Goal: Task Accomplishment & Management: Manage account settings

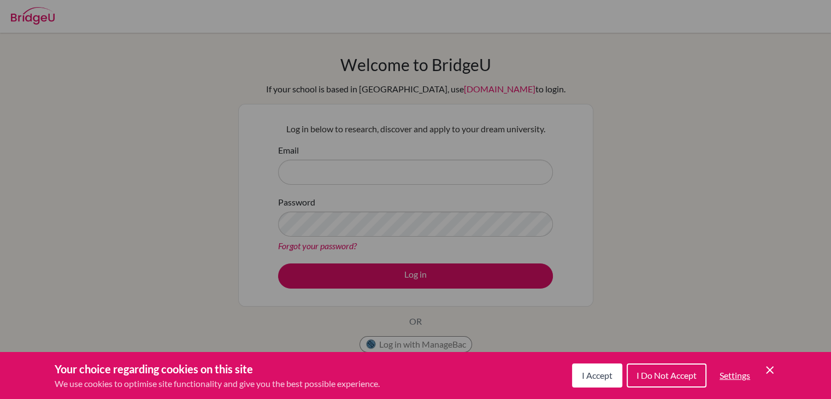
click at [490, 323] on div "Cookie Preferences" at bounding box center [415, 199] width 831 height 399
click at [764, 364] on icon "Cookie Control Close Icon" at bounding box center [769, 369] width 13 height 13
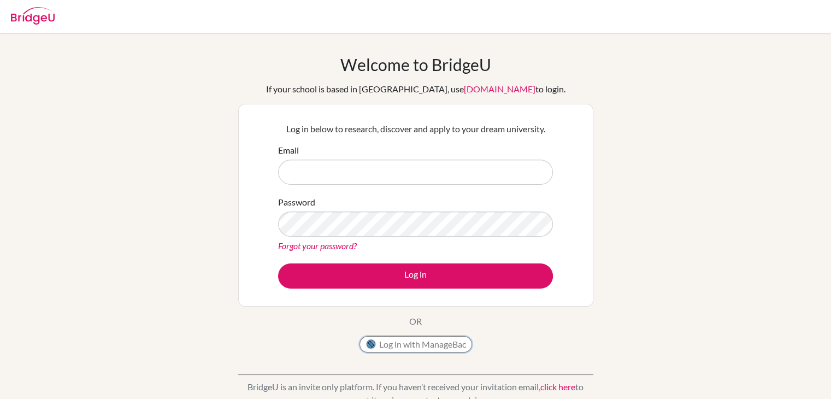
click at [439, 348] on button "Log in with ManageBac" at bounding box center [416, 344] width 113 height 16
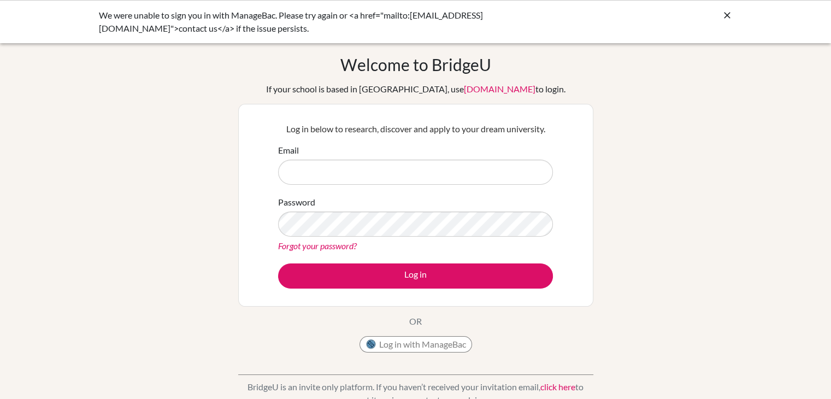
click at [332, 170] on input "Email" at bounding box center [415, 172] width 275 height 25
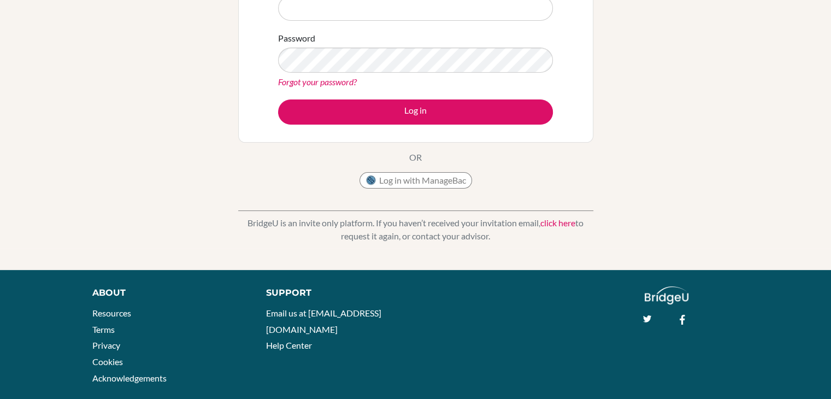
scroll to position [164, 0]
